Goal: Find specific page/section: Find specific page/section

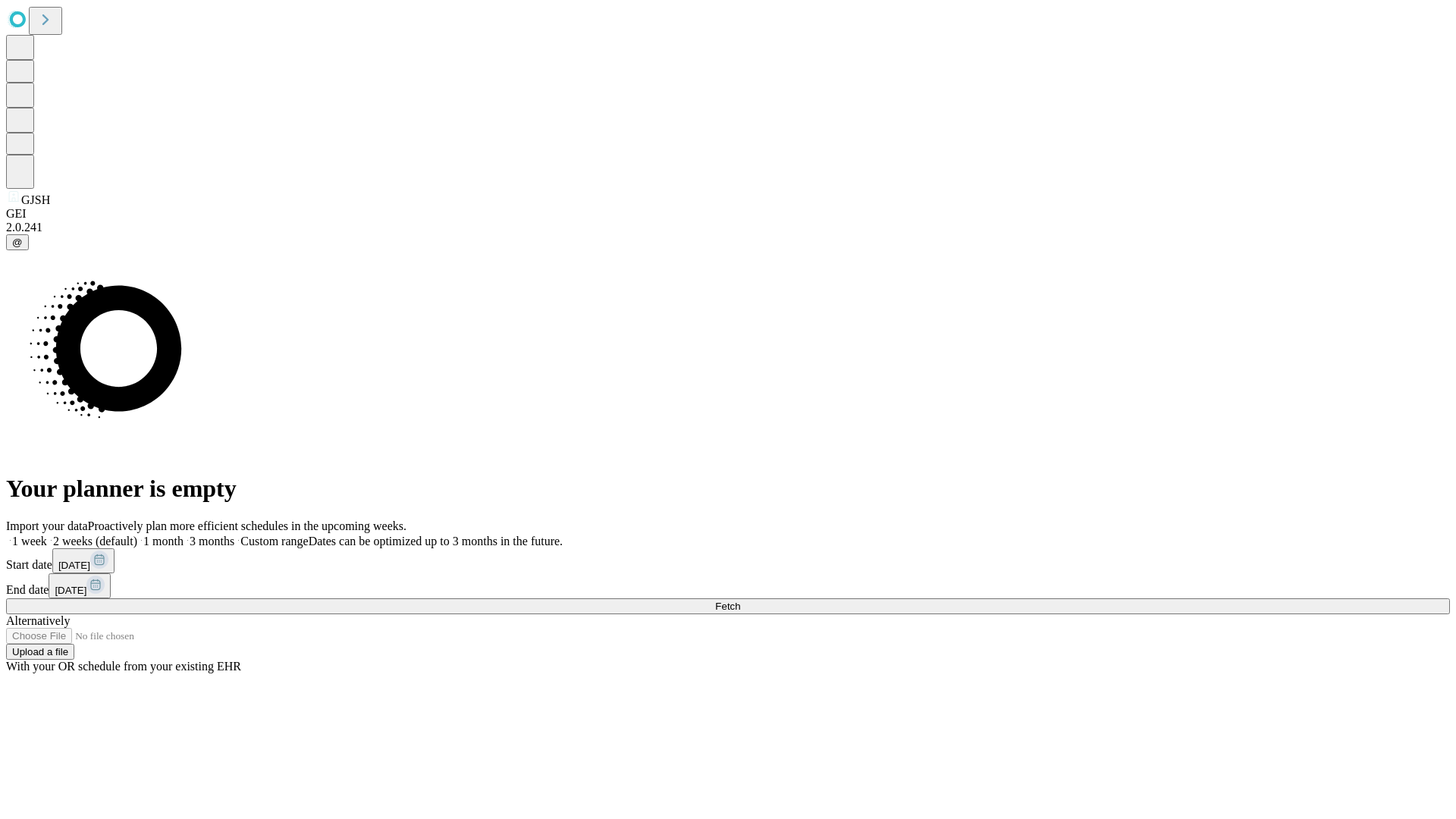
click at [740, 600] on span "Fetch" at bounding box center [728, 605] width 25 height 11
